Goal: Information Seeking & Learning: Understand process/instructions

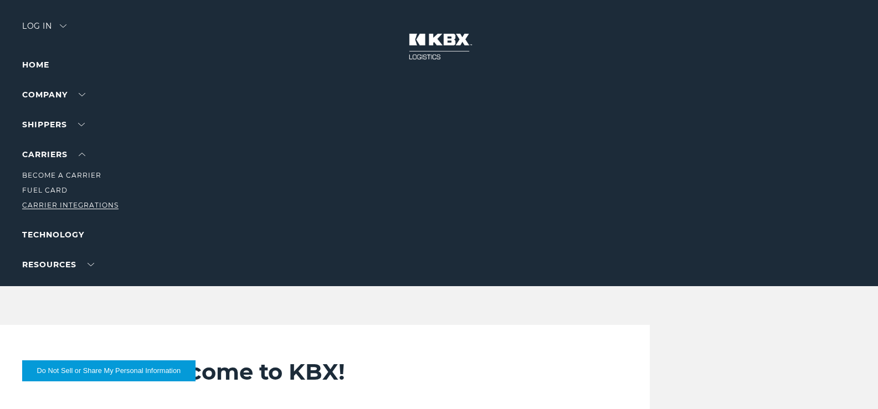
click at [53, 209] on link "Carrier Integrations" at bounding box center [70, 205] width 96 height 8
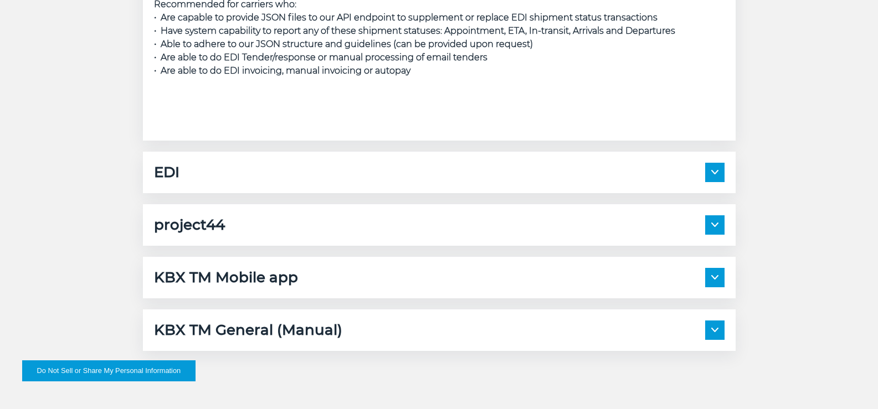
scroll to position [1607, 0]
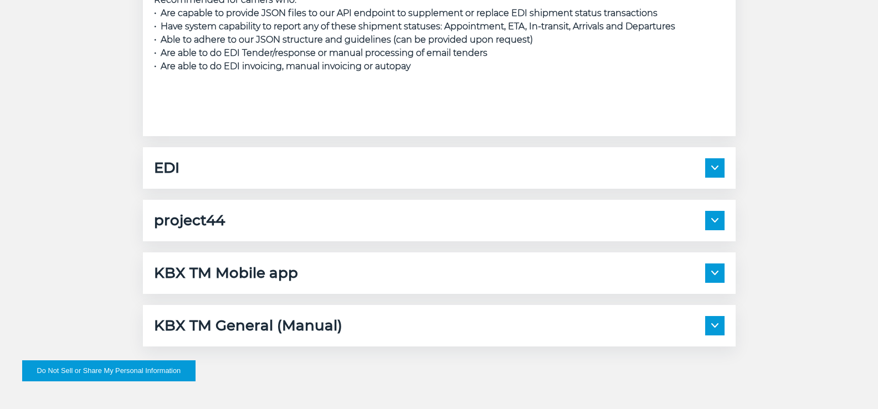
click at [436, 189] on div "EDI Description: As part of a full EDI setup, KBX will exchange the following t…" at bounding box center [439, 168] width 593 height 42
click at [719, 170] on img at bounding box center [714, 168] width 7 height 4
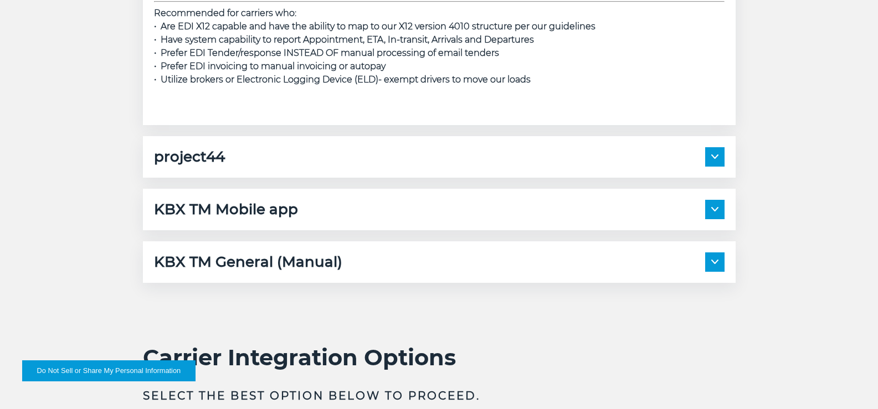
scroll to position [2050, 0]
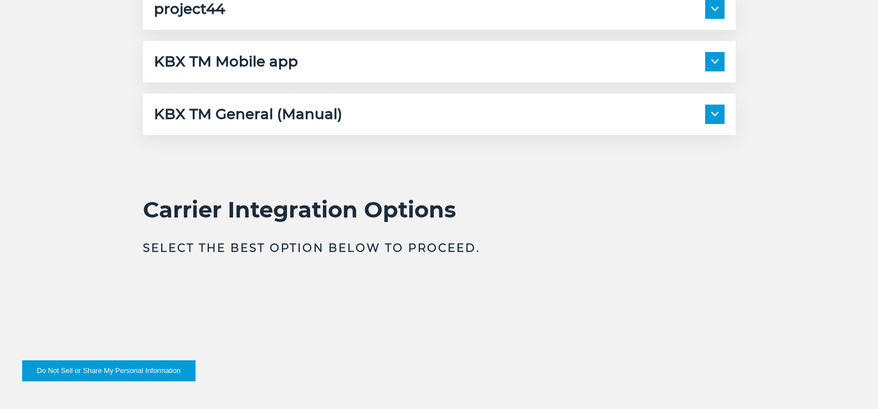
click at [225, 19] on div "project44" at bounding box center [439, 8] width 571 height 19
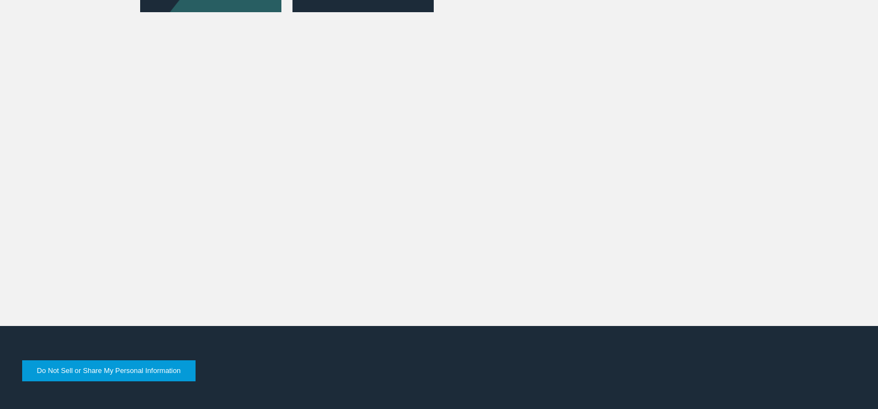
scroll to position [3102, 0]
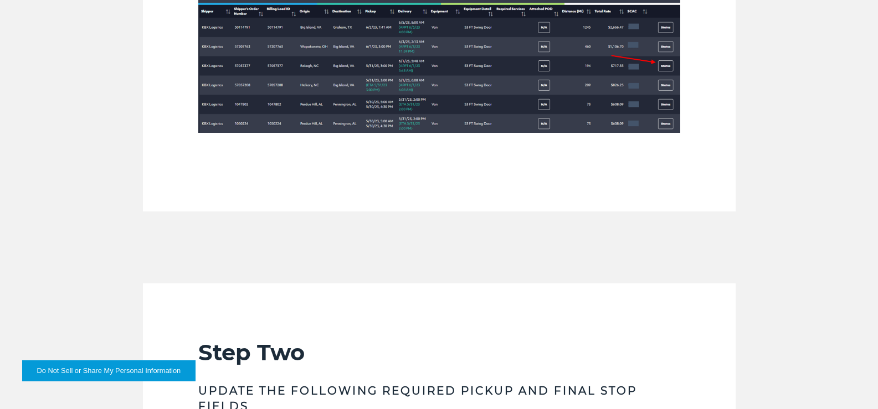
scroll to position [665, 0]
